Goal: Task Accomplishment & Management: Manage account settings

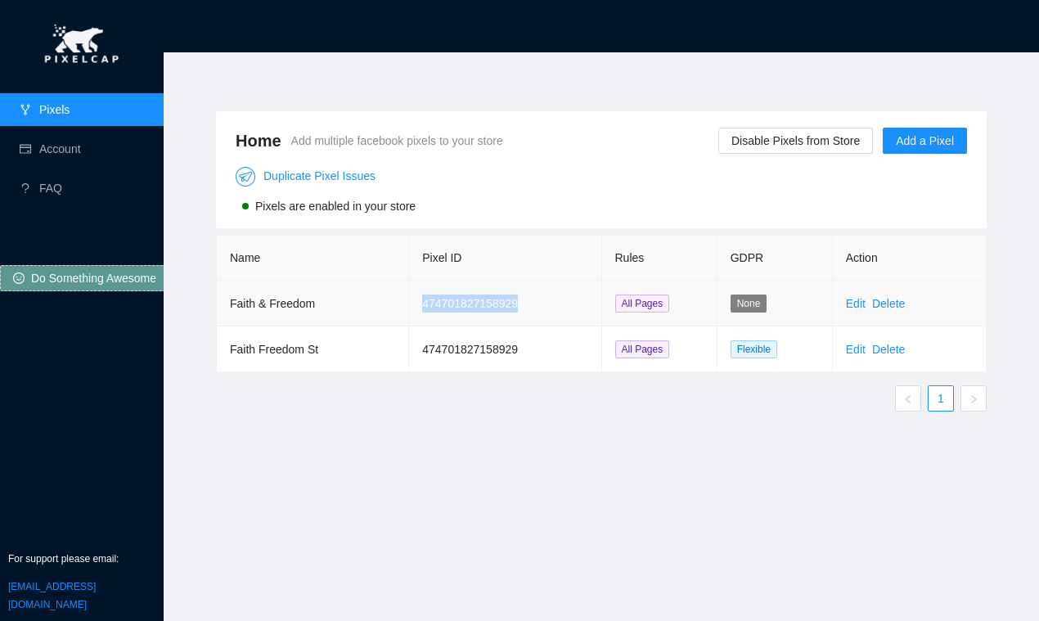
drag, startPoint x: 527, startPoint y: 308, endPoint x: 416, endPoint y: 304, distance: 111.3
click at [416, 304] on td "474701827158929" at bounding box center [505, 304] width 192 height 46
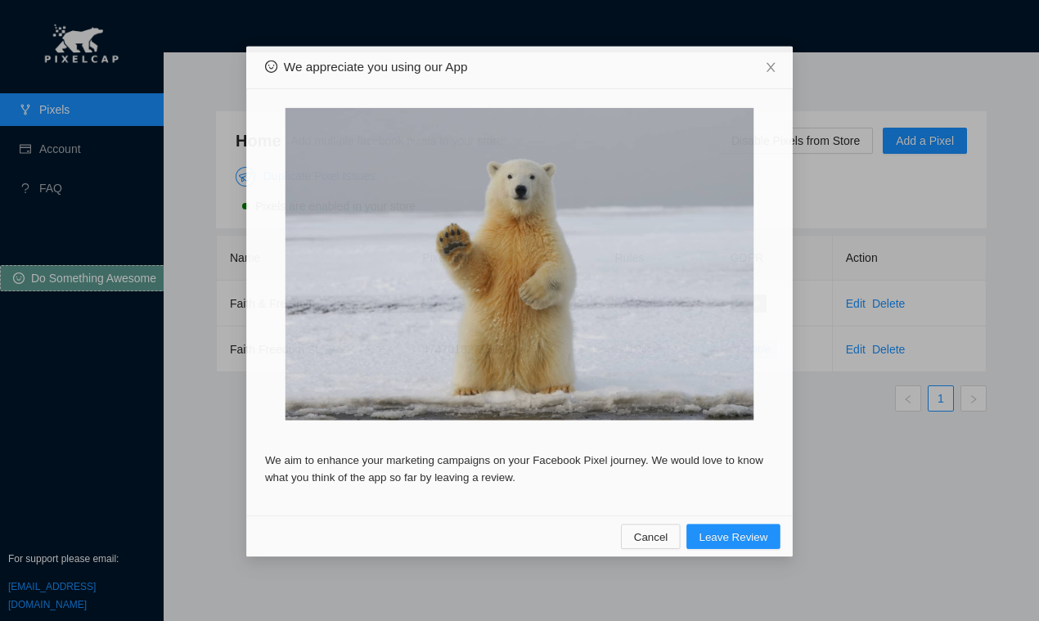
copy td "474701827158929"
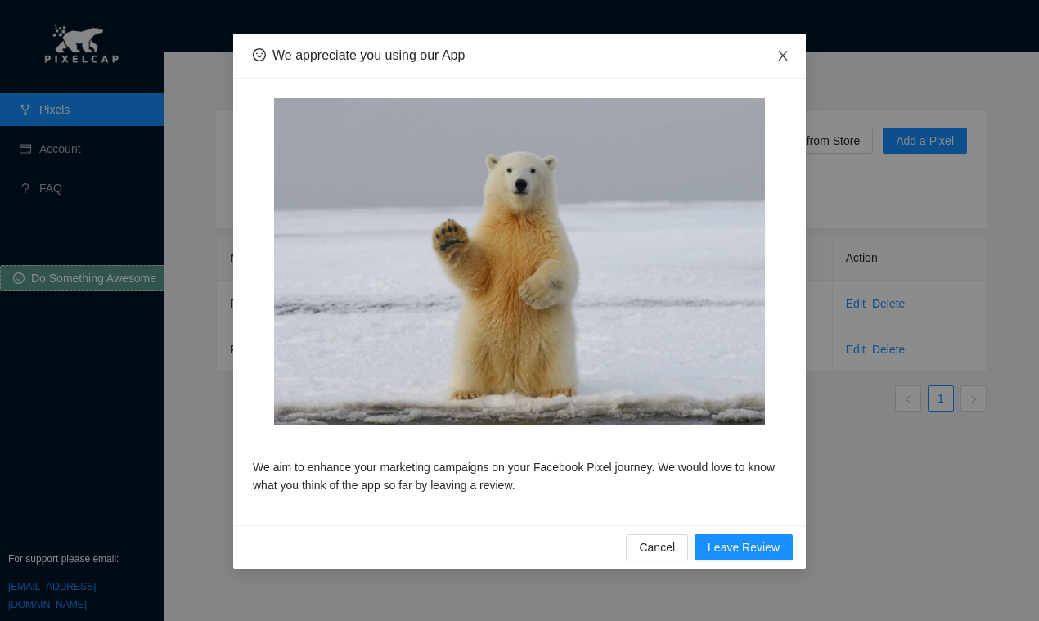
click at [788, 53] on icon "close" at bounding box center [782, 55] width 13 height 13
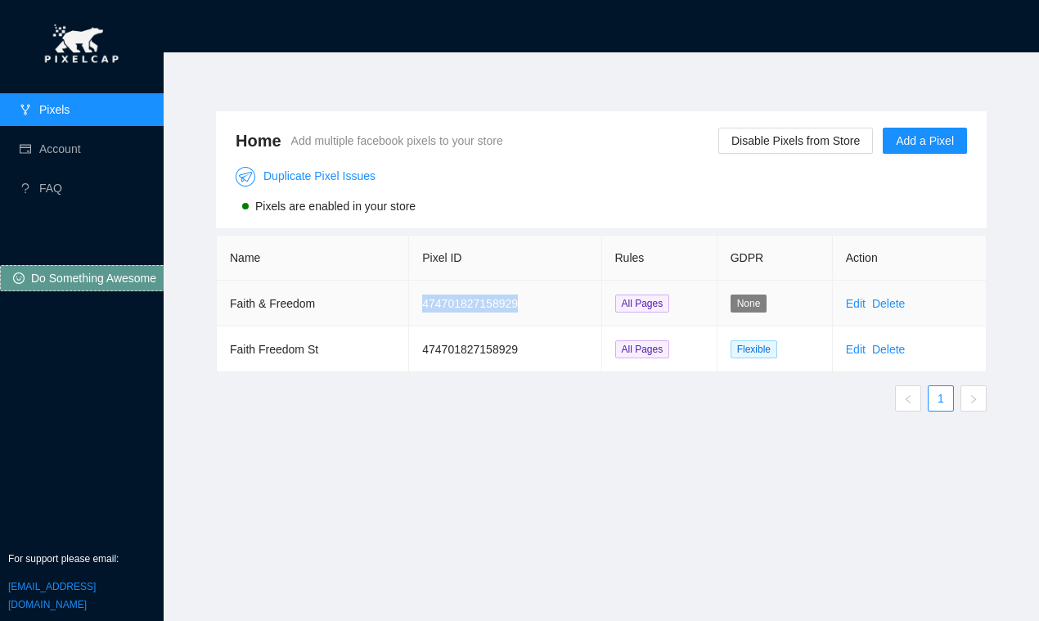
click at [457, 316] on td "474701827158929" at bounding box center [505, 304] width 192 height 46
drag, startPoint x: 521, startPoint y: 305, endPoint x: 398, endPoint y: 306, distance: 122.7
click at [398, 306] on tr "Faith & Freedom 474701827158929 All Pages None Edit Delete" at bounding box center [602, 304] width 770 height 46
copy tr "474701827158929"
click at [887, 310] on link "Delete" at bounding box center [888, 303] width 33 height 13
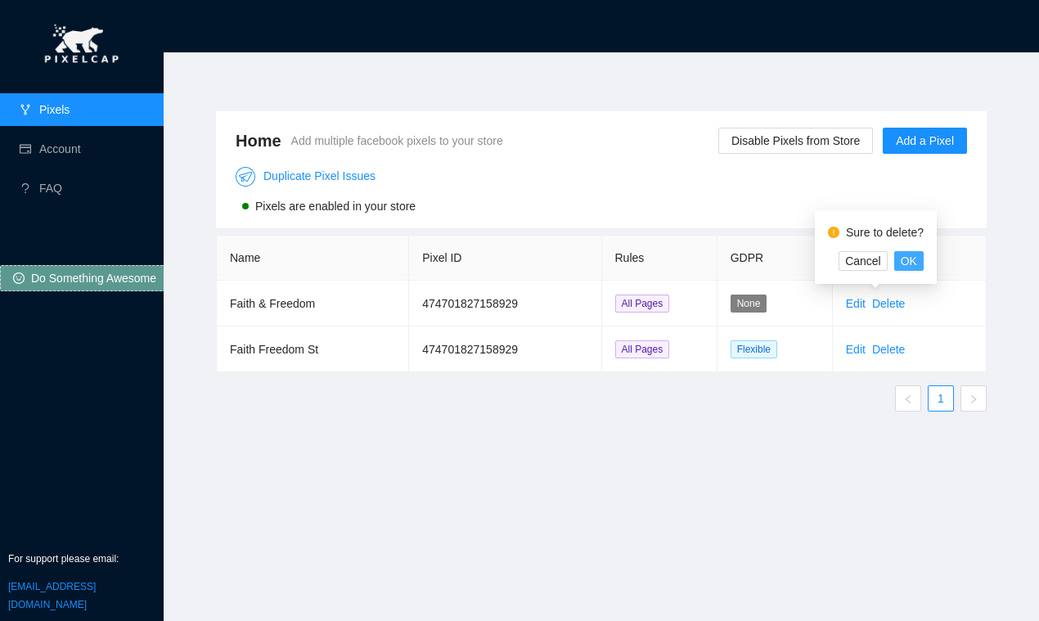
click at [911, 260] on span "OK" at bounding box center [909, 261] width 16 height 18
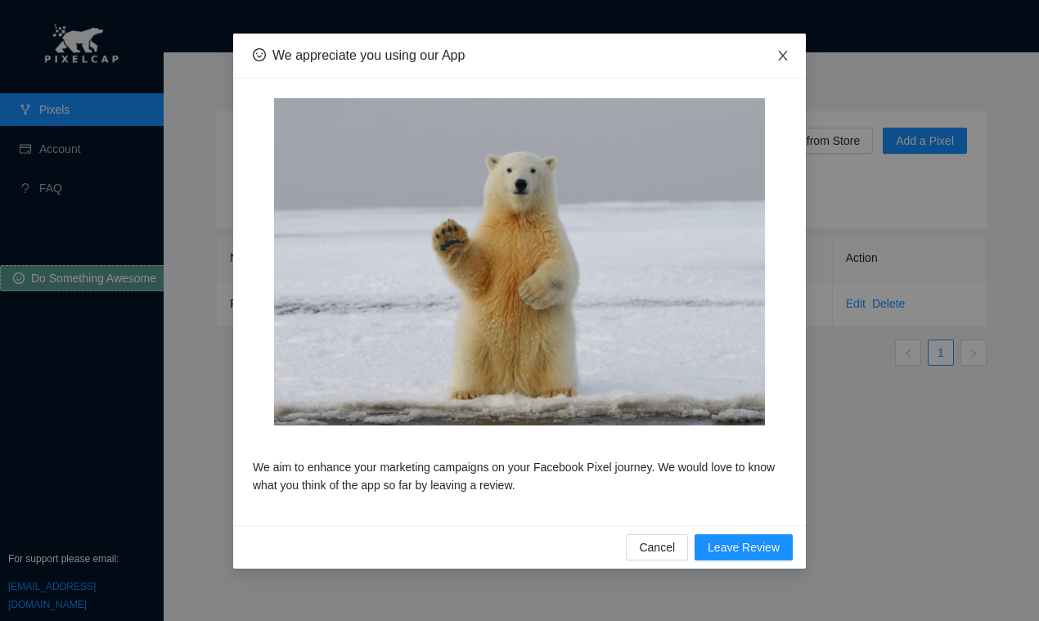
click at [784, 56] on icon "close" at bounding box center [782, 56] width 9 height 10
